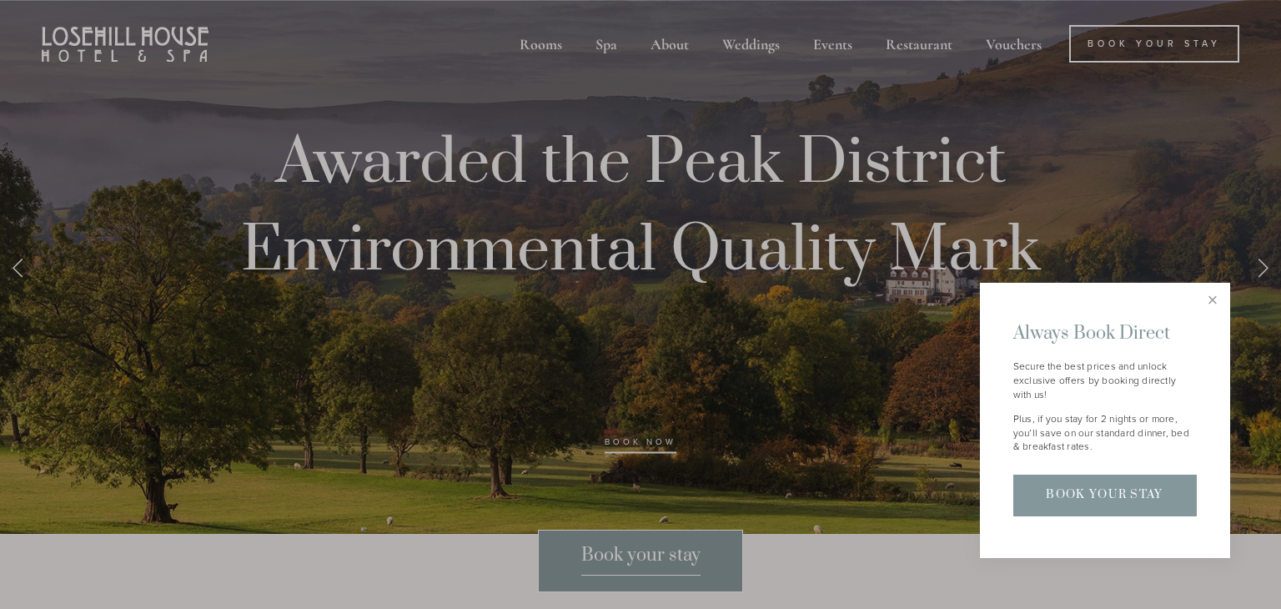
click at [544, 47] on div at bounding box center [640, 304] width 1281 height 609
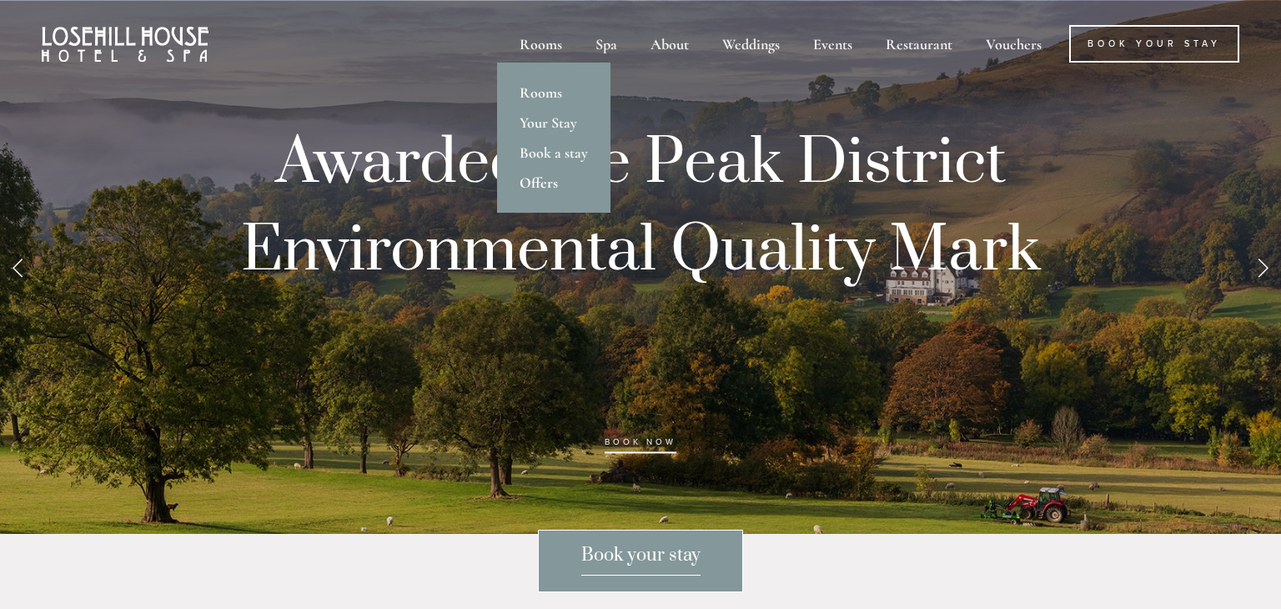
click at [541, 183] on link "Offers" at bounding box center [553, 183] width 113 height 30
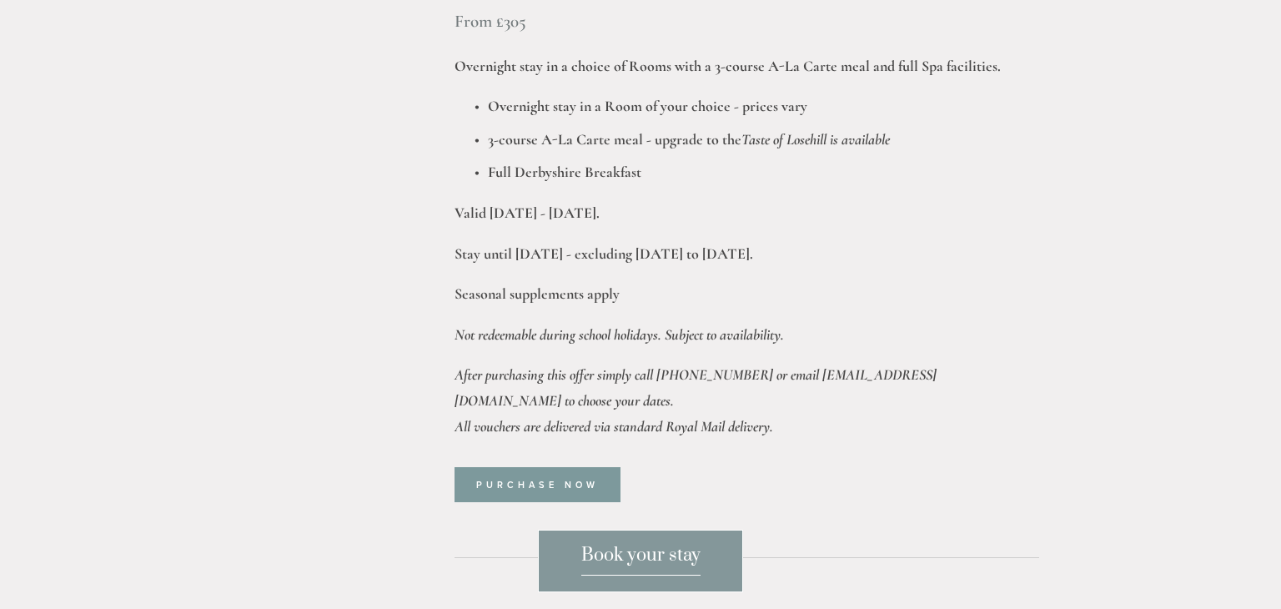
scroll to position [1234, 0]
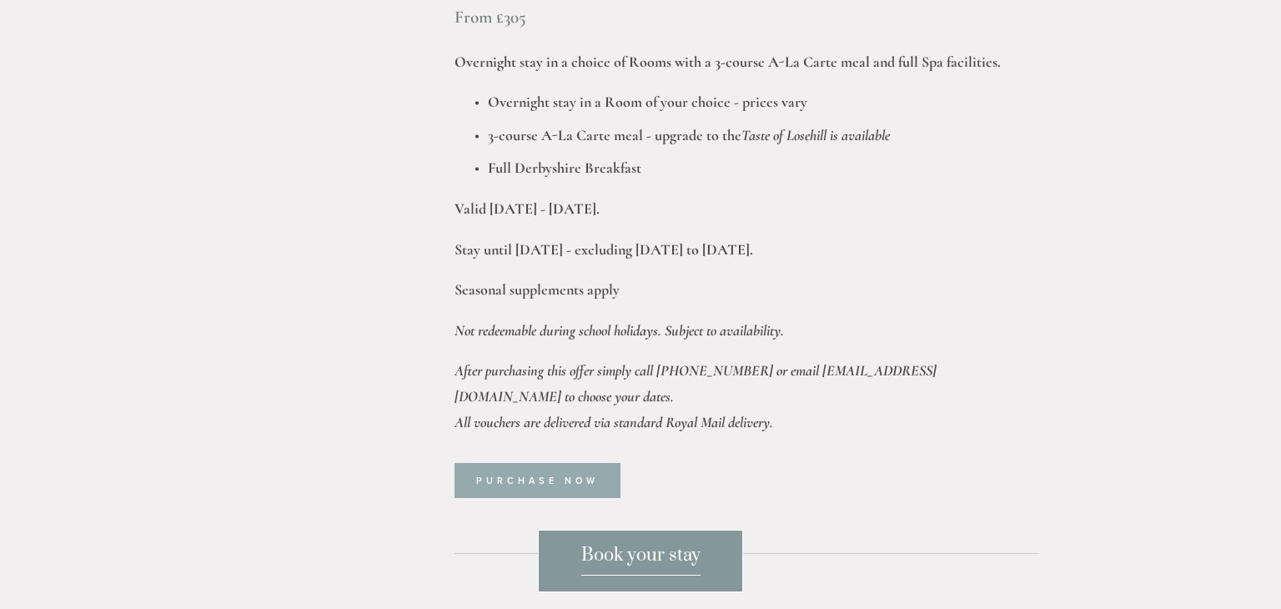
click at [527, 463] on link "Purchase now" at bounding box center [538, 480] width 166 height 35
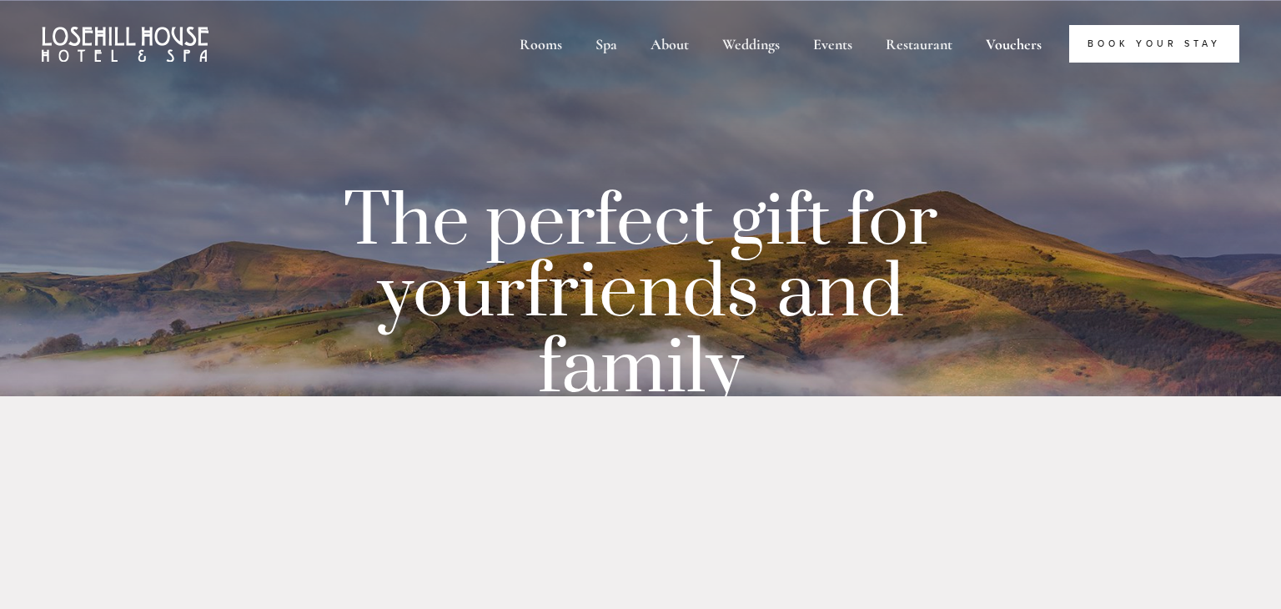
click at [1141, 42] on link "Book Your Stay" at bounding box center [1154, 44] width 170 height 38
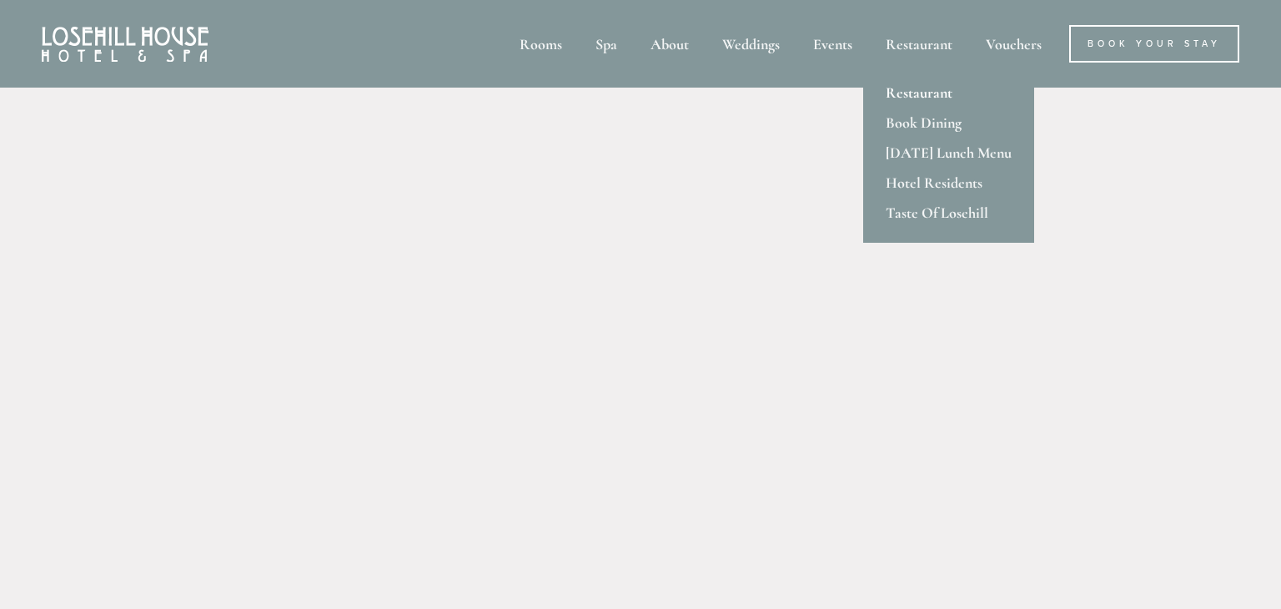
click at [909, 99] on link "Restaurant" at bounding box center [948, 93] width 171 height 30
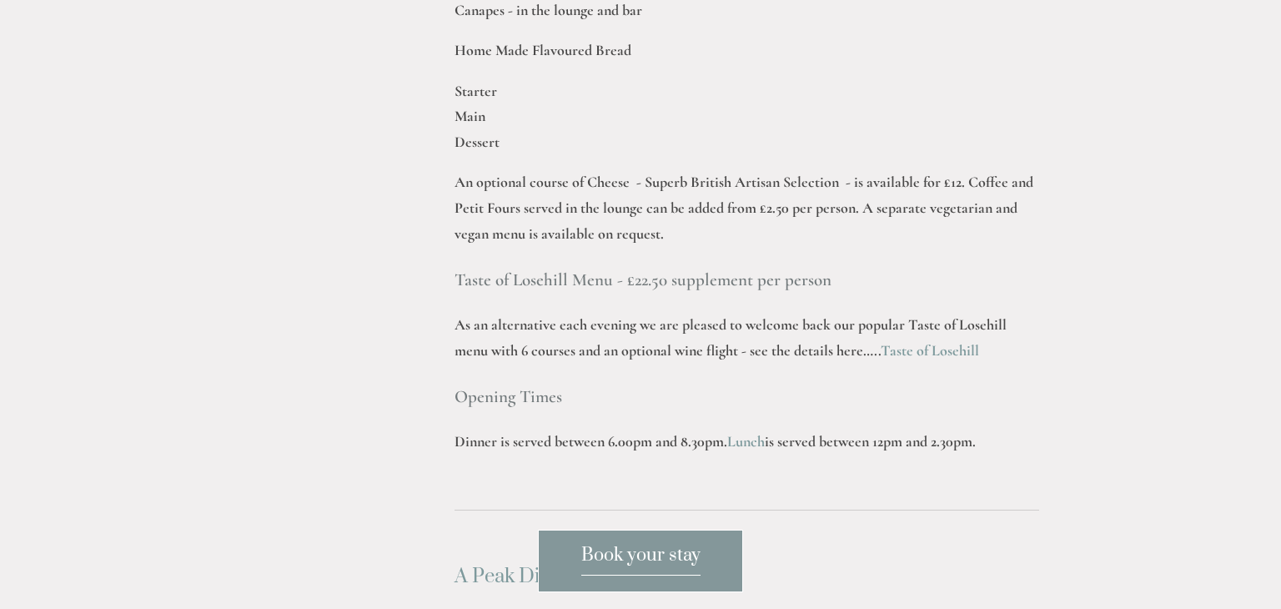
scroll to position [2333, 0]
